Goal: Information Seeking & Learning: Learn about a topic

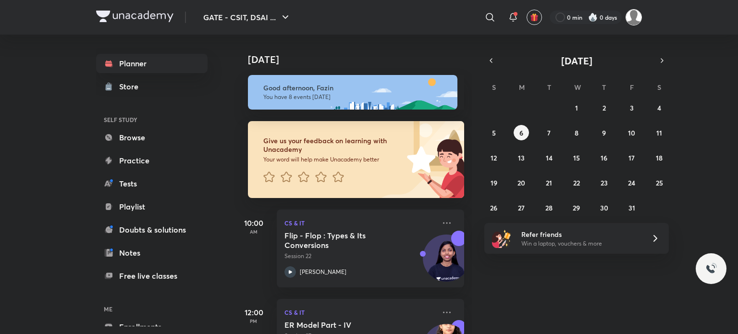
click at [629, 18] on img at bounding box center [634, 17] width 16 height 16
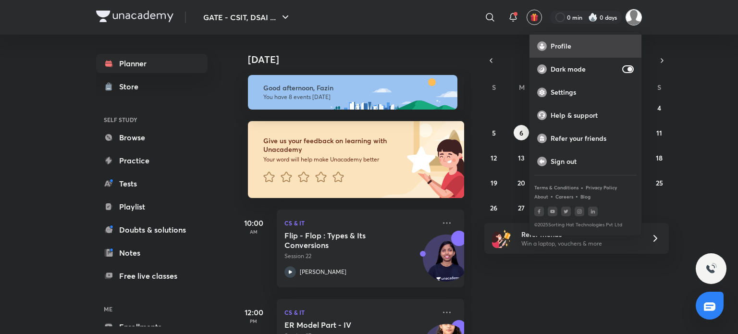
click at [599, 37] on div "Profile" at bounding box center [586, 46] width 112 height 23
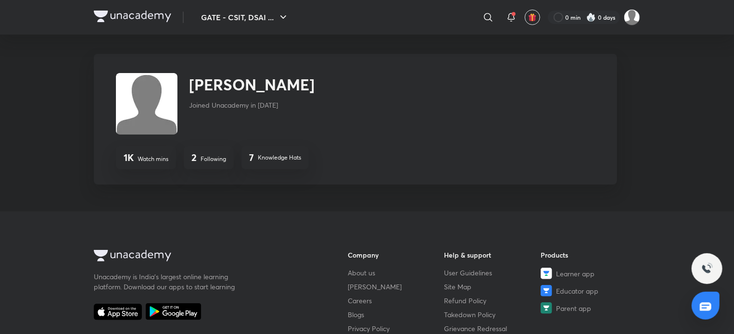
click at [157, 88] on img at bounding box center [147, 104] width 62 height 62
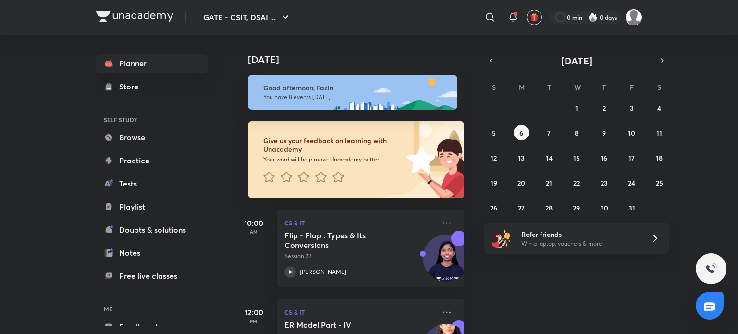
click at [637, 17] on img at bounding box center [634, 17] width 16 height 16
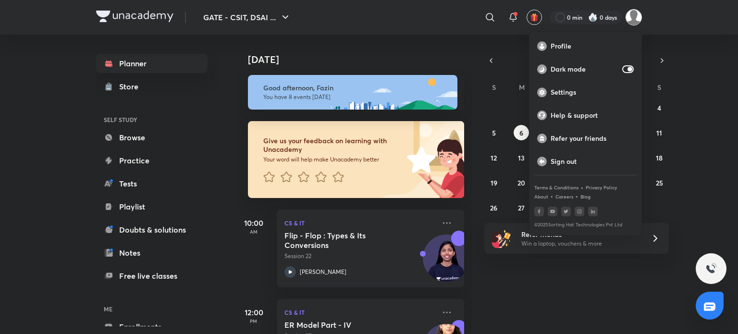
click at [698, 84] on div at bounding box center [369, 167] width 738 height 334
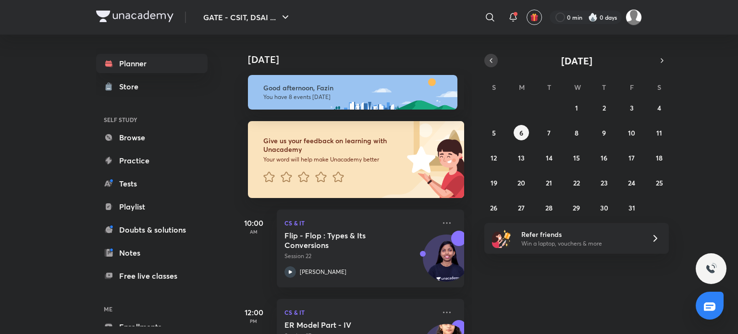
click at [494, 64] on icon "button" at bounding box center [492, 60] width 8 height 9
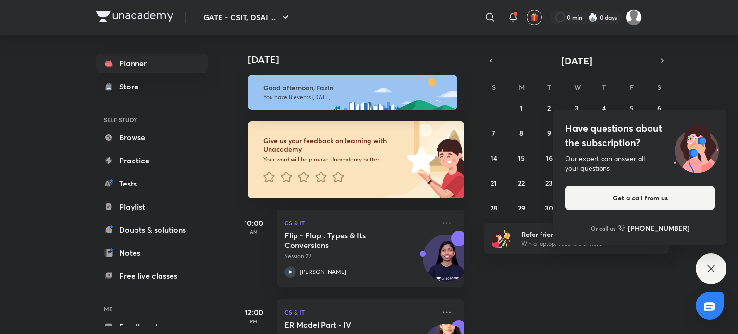
click at [709, 268] on icon at bounding box center [712, 269] width 12 height 12
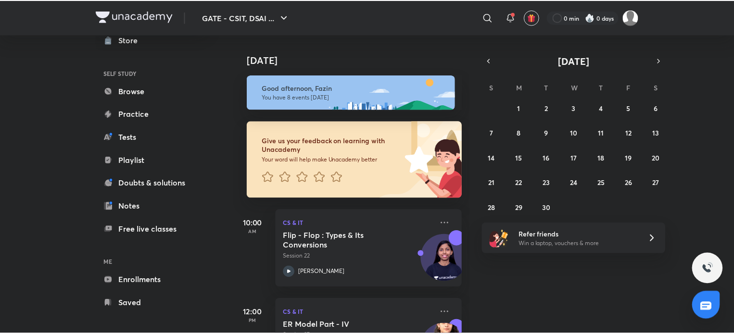
scroll to position [52, 0]
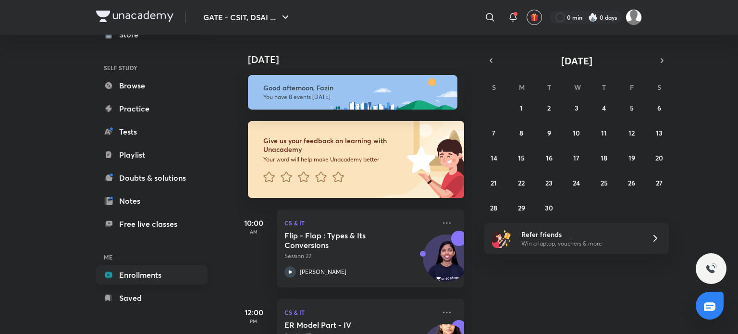
click at [131, 273] on link "Enrollments" at bounding box center [152, 274] width 112 height 19
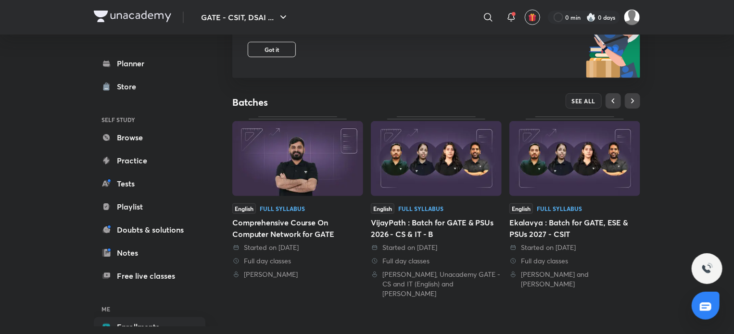
scroll to position [134, 0]
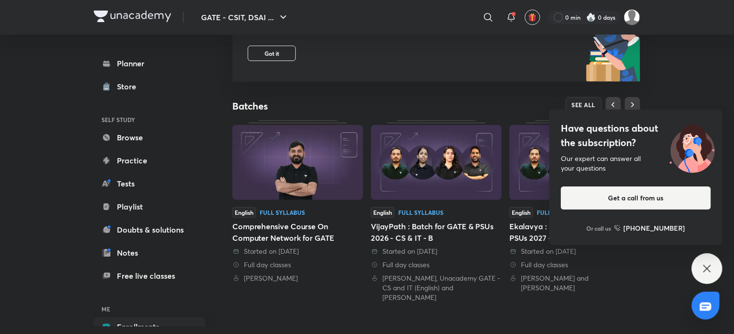
click at [712, 275] on icon at bounding box center [707, 269] width 12 height 12
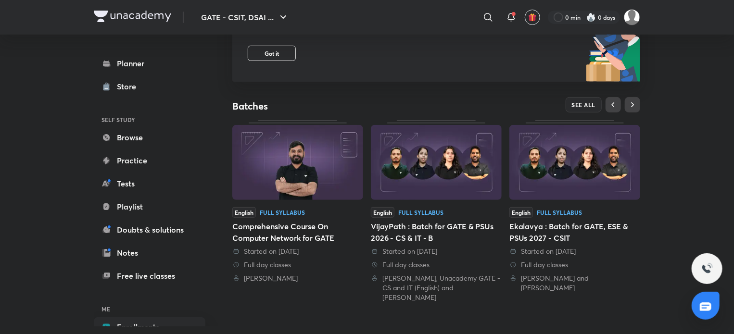
click at [412, 221] on div "VijayPath : Batch for GATE & PSUs 2026 - CS & IT - B" at bounding box center [436, 232] width 131 height 23
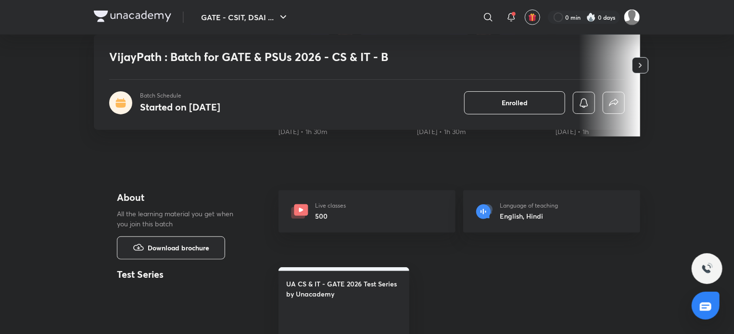
scroll to position [288, 0]
click at [362, 207] on div "Live classes 500" at bounding box center [366, 210] width 177 height 42
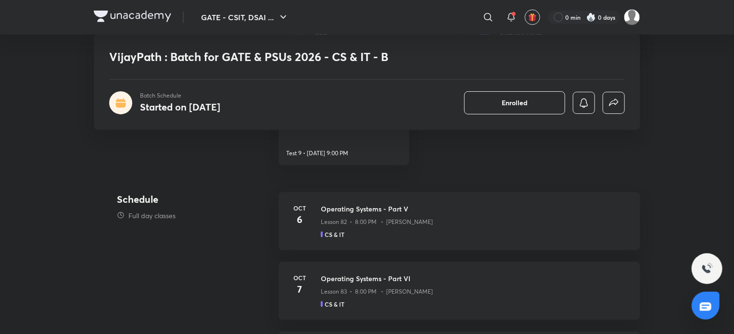
scroll to position [481, 0]
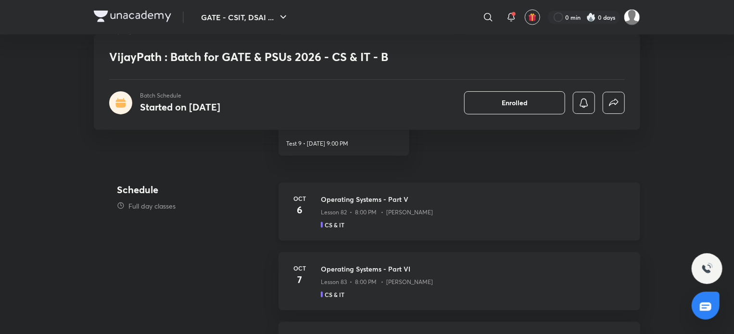
click at [327, 195] on h3 "Operating Systems - Part V" at bounding box center [475, 199] width 308 height 10
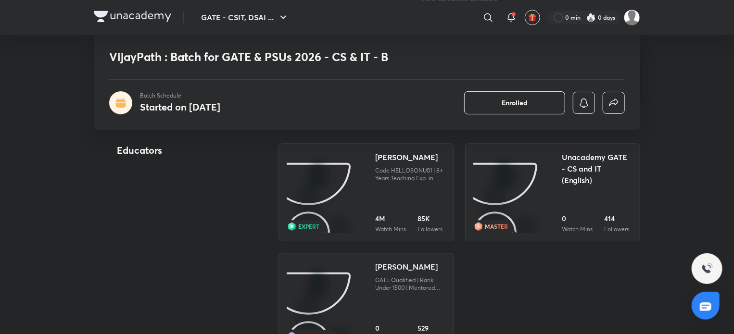
scroll to position [1010, 0]
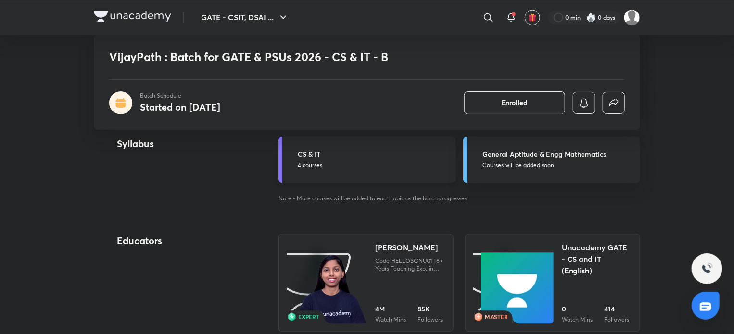
click at [333, 165] on p "4 courses" at bounding box center [374, 165] width 152 height 9
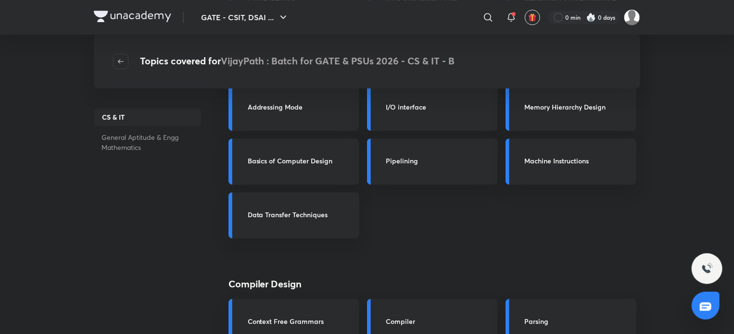
scroll to position [1394, 0]
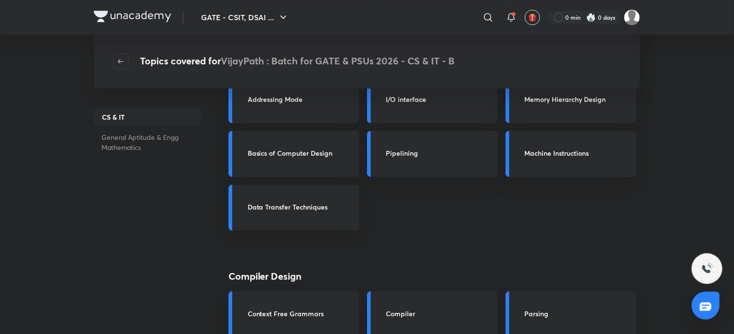
scroll to position [1010, 0]
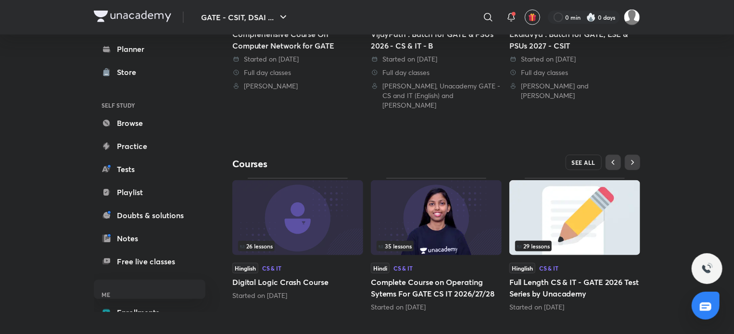
click at [576, 159] on span "SEE ALL" at bounding box center [584, 162] width 24 height 7
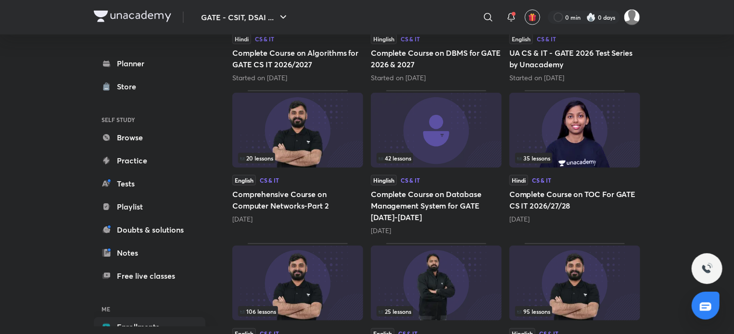
scroll to position [433, 0]
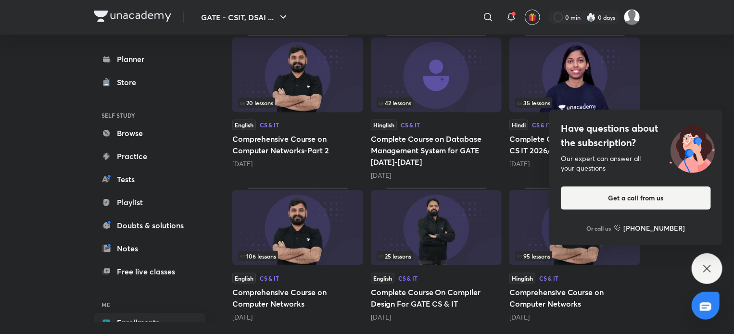
click at [705, 270] on icon at bounding box center [706, 268] width 7 height 7
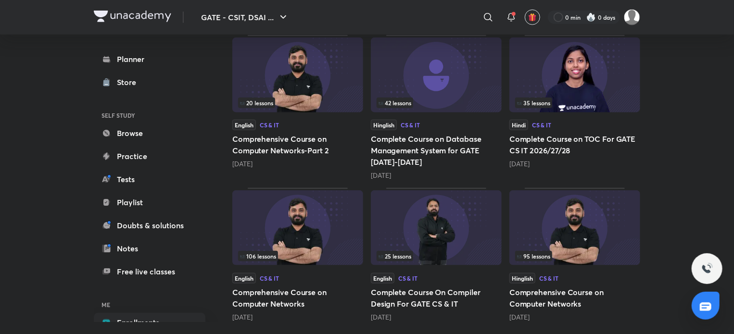
click at [457, 232] on img at bounding box center [436, 227] width 131 height 75
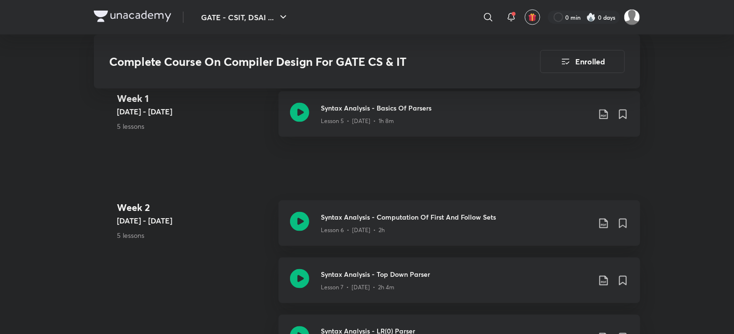
scroll to position [625, 0]
click at [600, 284] on icon at bounding box center [603, 280] width 8 height 10
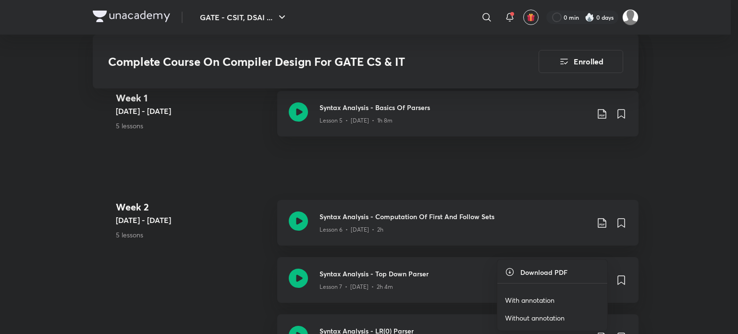
click at [554, 303] on p "With annotation" at bounding box center [530, 300] width 50 height 10
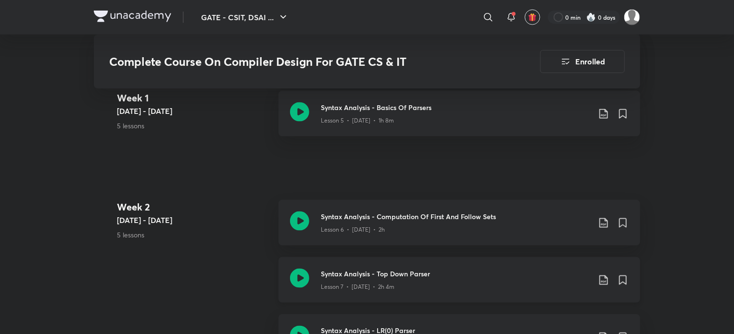
click at [296, 272] on icon at bounding box center [299, 278] width 19 height 19
